Goal: Task Accomplishment & Management: Use online tool/utility

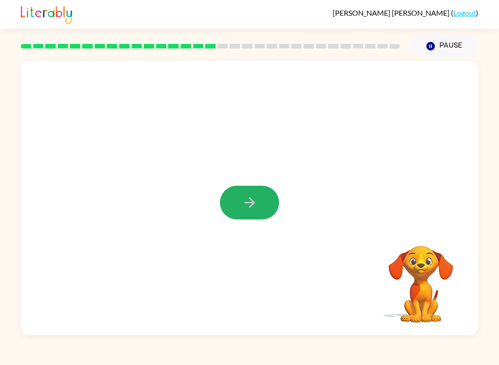
click at [261, 202] on button "button" at bounding box center [249, 203] width 59 height 34
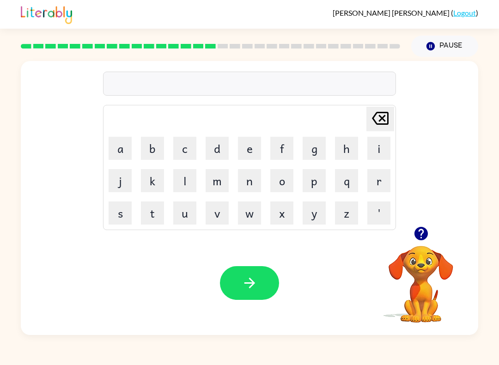
click at [498, 346] on div "[PERSON_NAME] ( Logout ) Pause Pause Delete Delete last character input a b c d…" at bounding box center [249, 182] width 499 height 365
click at [418, 254] on video "Your browser must support playing .mp4 files to use Literably. Please try using…" at bounding box center [421, 278] width 92 height 92
click at [427, 255] on video "Your browser must support playing .mp4 files to use Literably. Please try using…" at bounding box center [421, 278] width 92 height 92
click at [420, 254] on video "Your browser must support playing .mp4 files to use Literably. Please try using…" at bounding box center [421, 278] width 92 height 92
click at [420, 239] on icon "button" at bounding box center [420, 233] width 13 height 13
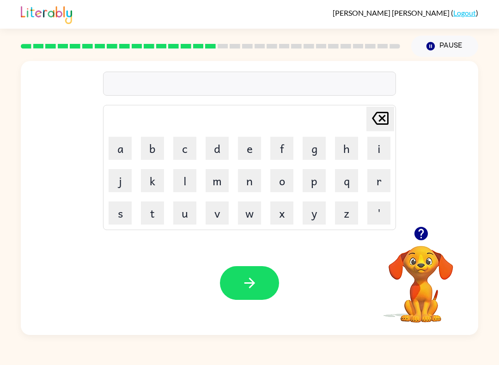
click at [377, 190] on button "r" at bounding box center [378, 180] width 23 height 23
click at [122, 150] on button "a" at bounding box center [120, 148] width 23 height 23
click at [220, 185] on button "m" at bounding box center [217, 180] width 23 height 23
click at [238, 273] on button "button" at bounding box center [249, 283] width 59 height 34
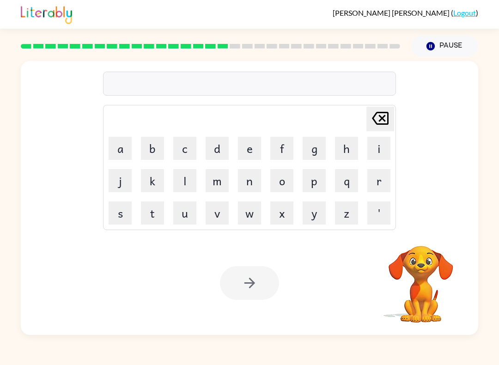
click at [156, 155] on button "b" at bounding box center [152, 148] width 23 height 23
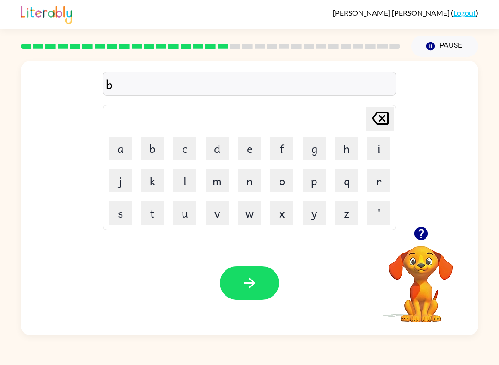
click at [375, 182] on button "r" at bounding box center [378, 180] width 23 height 23
click at [379, 143] on button "i" at bounding box center [378, 148] width 23 height 23
click at [208, 183] on button "m" at bounding box center [217, 180] width 23 height 23
click at [379, 148] on button "i" at bounding box center [378, 148] width 23 height 23
click at [244, 187] on button "n" at bounding box center [249, 180] width 23 height 23
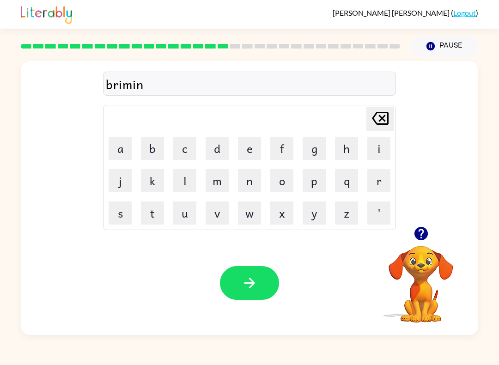
click at [313, 151] on button "g" at bounding box center [314, 148] width 23 height 23
click at [251, 290] on icon "button" at bounding box center [250, 283] width 16 height 16
click at [372, 186] on button "r" at bounding box center [378, 180] width 23 height 23
click at [247, 147] on button "e" at bounding box center [249, 148] width 23 height 23
click at [120, 215] on button "s" at bounding box center [120, 212] width 23 height 23
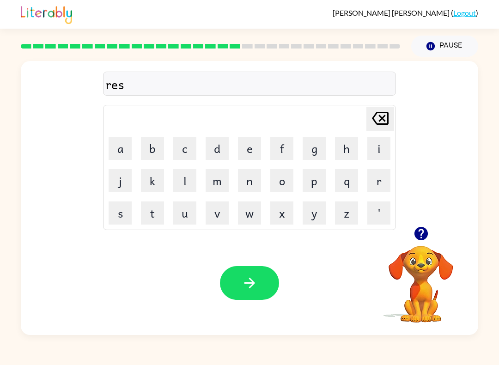
click at [186, 151] on button "c" at bounding box center [184, 148] width 23 height 23
click at [377, 152] on button "i" at bounding box center [378, 148] width 23 height 23
click at [282, 181] on button "o" at bounding box center [281, 180] width 23 height 23
click at [186, 217] on button "u" at bounding box center [184, 212] width 23 height 23
click at [128, 211] on button "s" at bounding box center [120, 212] width 23 height 23
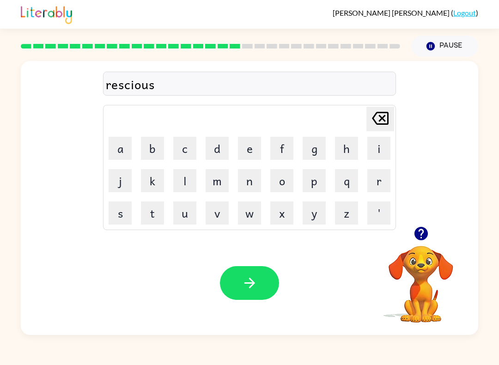
click at [156, 211] on button "t" at bounding box center [152, 212] width 23 height 23
click at [258, 267] on button "button" at bounding box center [249, 283] width 59 height 34
click at [426, 266] on video "Your browser must support playing .mp4 files to use Literably. Please try using…" at bounding box center [421, 278] width 92 height 92
click at [431, 261] on video "Your browser must support playing .mp4 files to use Literably. Please try using…" at bounding box center [421, 278] width 92 height 92
click at [424, 243] on button "button" at bounding box center [421, 234] width 24 height 24
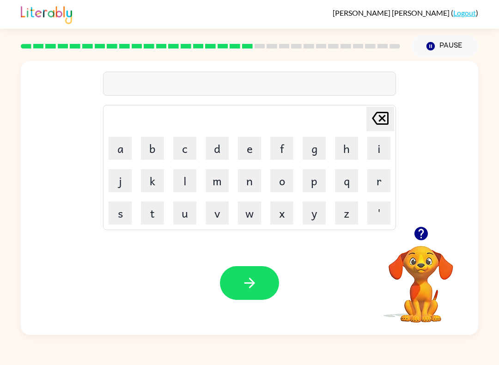
click at [121, 141] on button "a" at bounding box center [120, 148] width 23 height 23
click at [186, 214] on button "u" at bounding box center [184, 212] width 23 height 23
click at [381, 177] on button "r" at bounding box center [378, 180] width 23 height 23
click at [153, 219] on button "t" at bounding box center [152, 212] width 23 height 23
click at [386, 179] on button "r" at bounding box center [378, 180] width 23 height 23
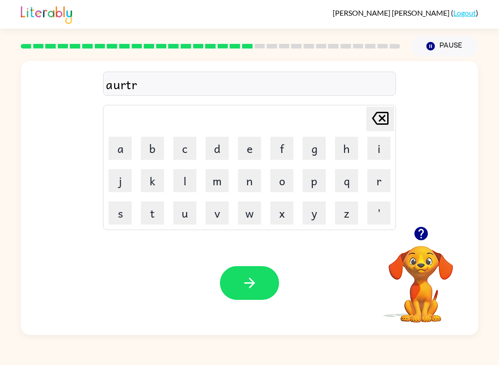
click at [388, 147] on button "i" at bounding box center [378, 148] width 23 height 23
click at [378, 125] on icon "[PERSON_NAME] last character input" at bounding box center [380, 118] width 22 height 22
click at [116, 149] on button "a" at bounding box center [120, 148] width 23 height 23
click at [250, 279] on icon "button" at bounding box center [249, 283] width 11 height 11
click at [450, 44] on button "Pause Pause" at bounding box center [444, 46] width 67 height 21
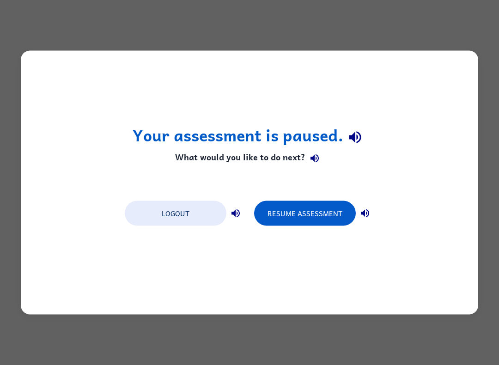
click at [202, 214] on button "Logout" at bounding box center [176, 213] width 102 height 25
